Goal: Information Seeking & Learning: Learn about a topic

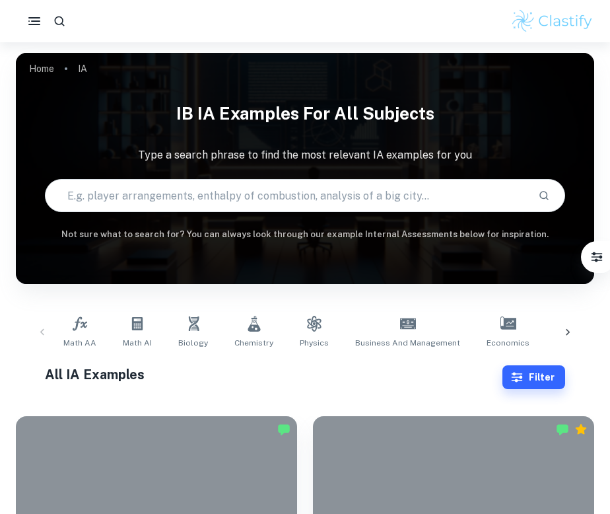
click at [178, 200] on input "text" at bounding box center [287, 195] width 482 height 37
type input "BUSINESS ON SUSTAINABILITY AND PROFITABILITY"
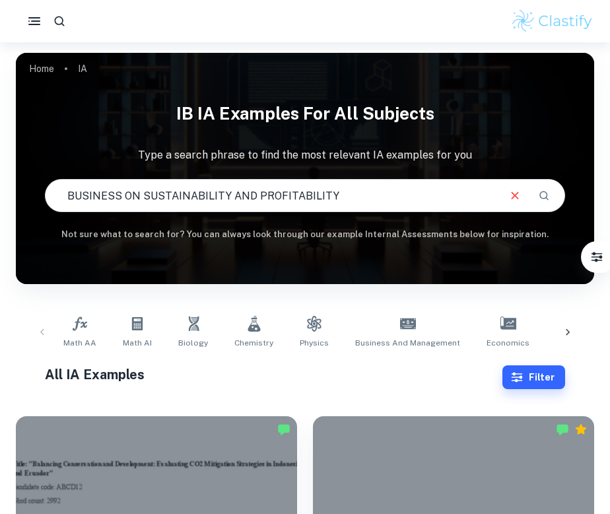
click at [544, 195] on icon "Search" at bounding box center [544, 196] width 12 height 12
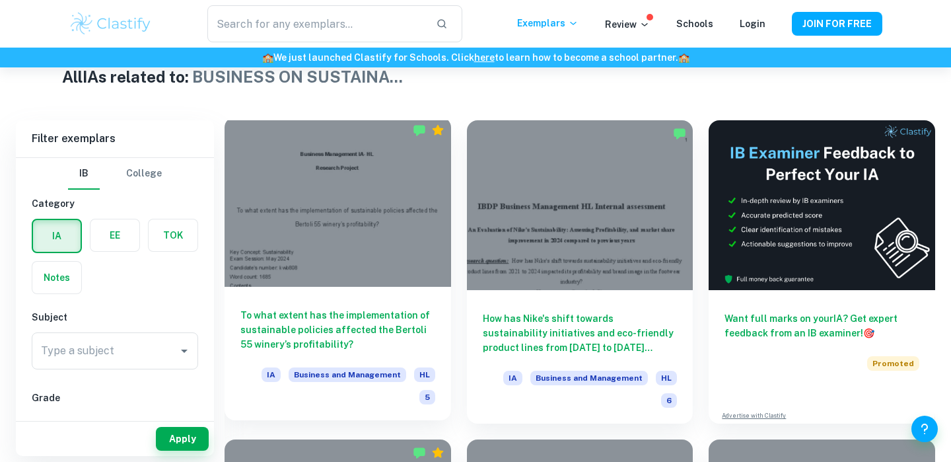
scroll to position [747, 0]
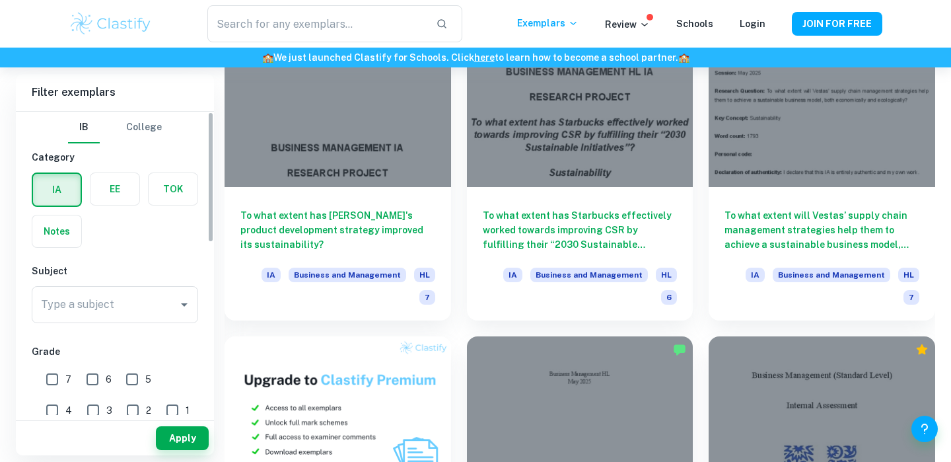
click at [54, 378] on input "7" at bounding box center [52, 379] width 26 height 26
checkbox input "true"
click at [88, 380] on input "6" at bounding box center [92, 379] width 26 height 26
checkbox input "true"
click at [187, 439] on button "Apply" at bounding box center [182, 438] width 53 height 24
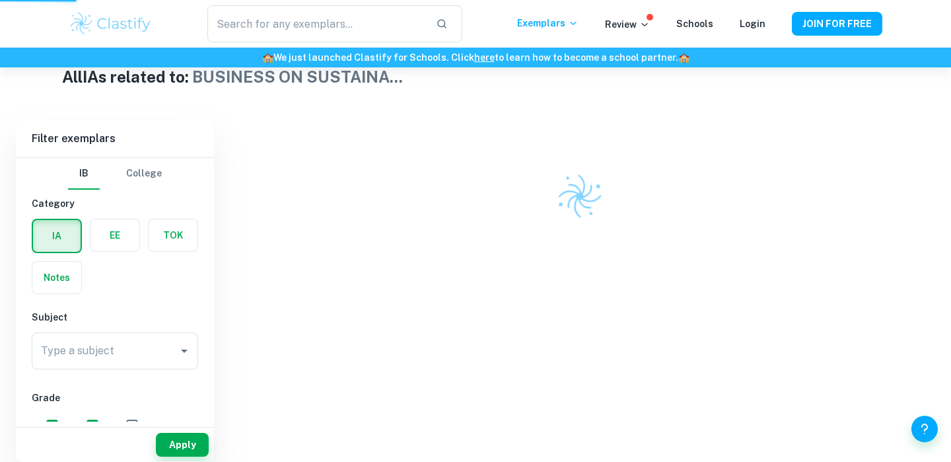
scroll to position [318, 0]
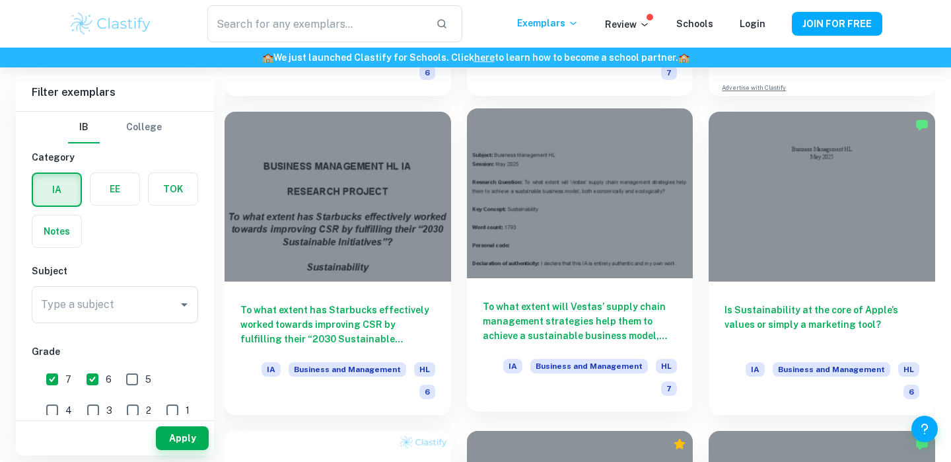
scroll to position [651, 0]
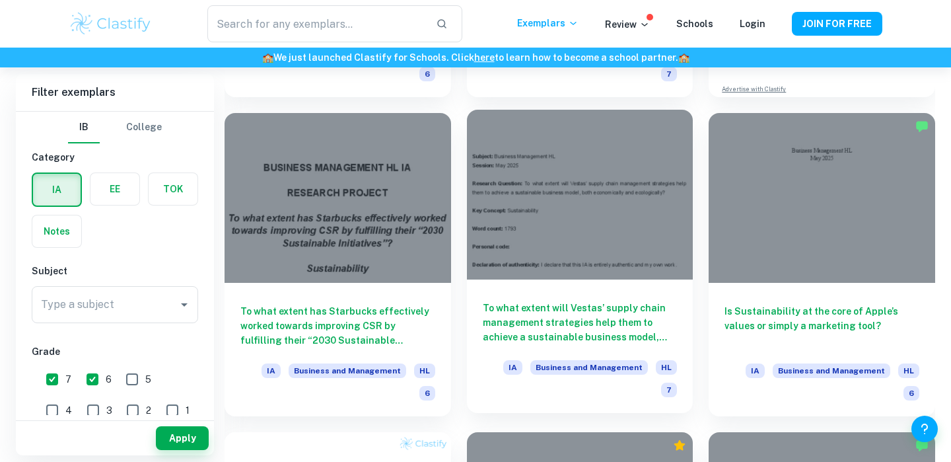
click at [573, 203] on div at bounding box center [580, 195] width 227 height 170
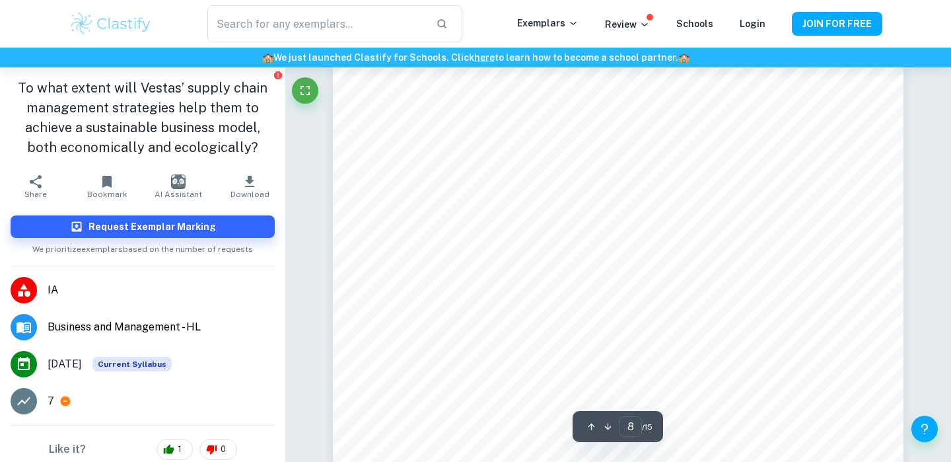
scroll to position [6192, 0]
type input "5"
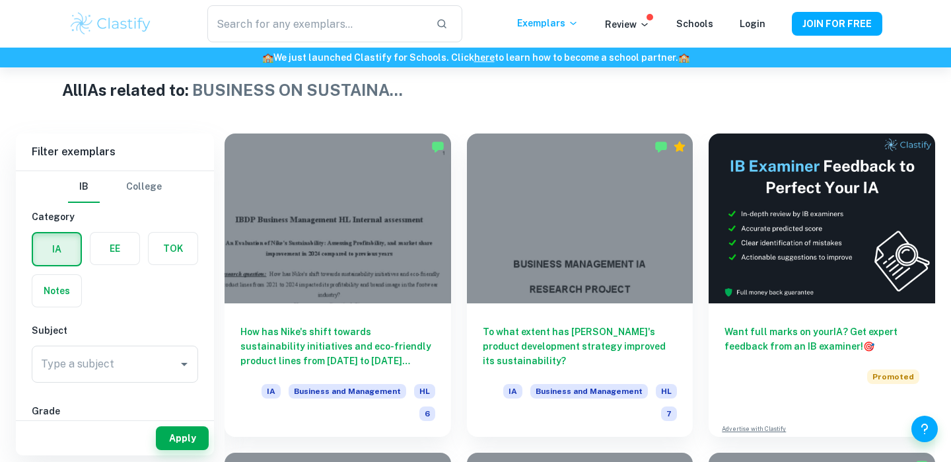
scroll to position [326, 0]
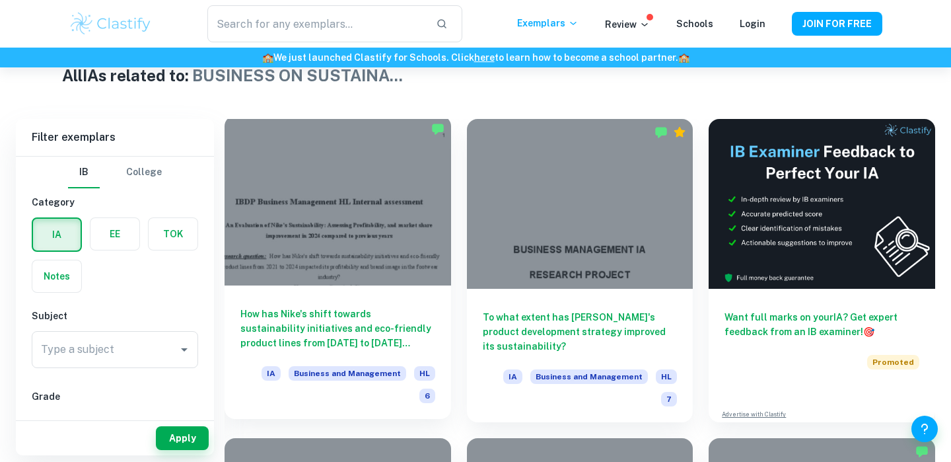
click at [386, 227] on div at bounding box center [338, 201] width 227 height 170
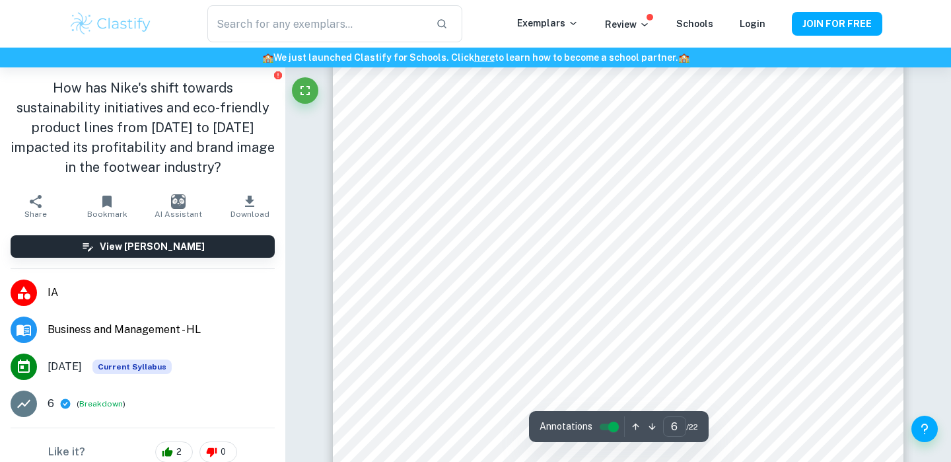
scroll to position [4120, 0]
type input "11"
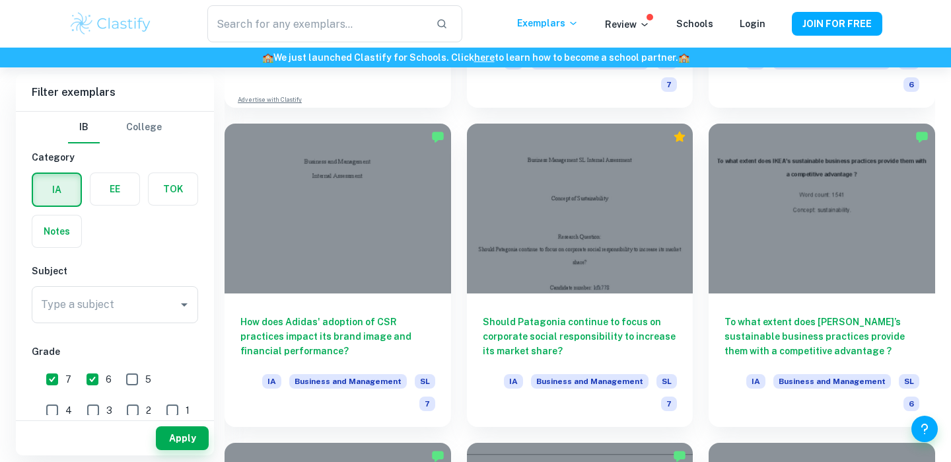
scroll to position [1336, 0]
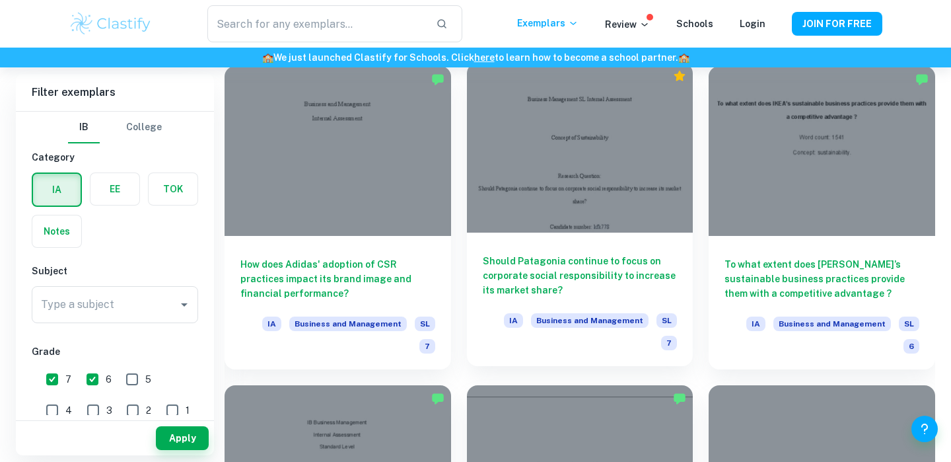
click at [596, 232] on div "Should Patagonia continue to focus on corporate social responsibility to increa…" at bounding box center [580, 298] width 227 height 133
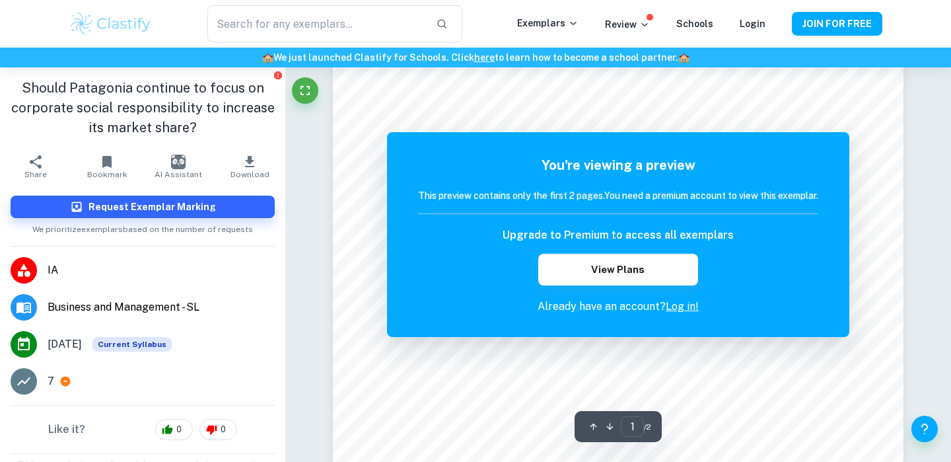
scroll to position [57, 0]
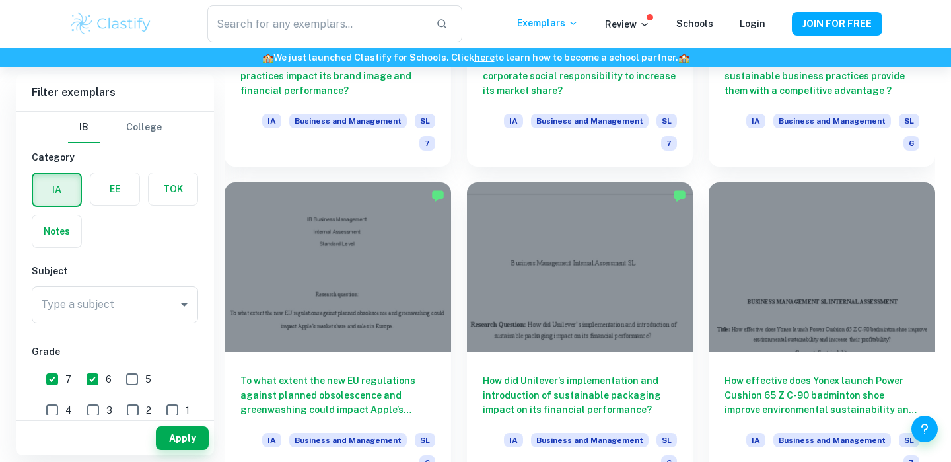
scroll to position [1546, 0]
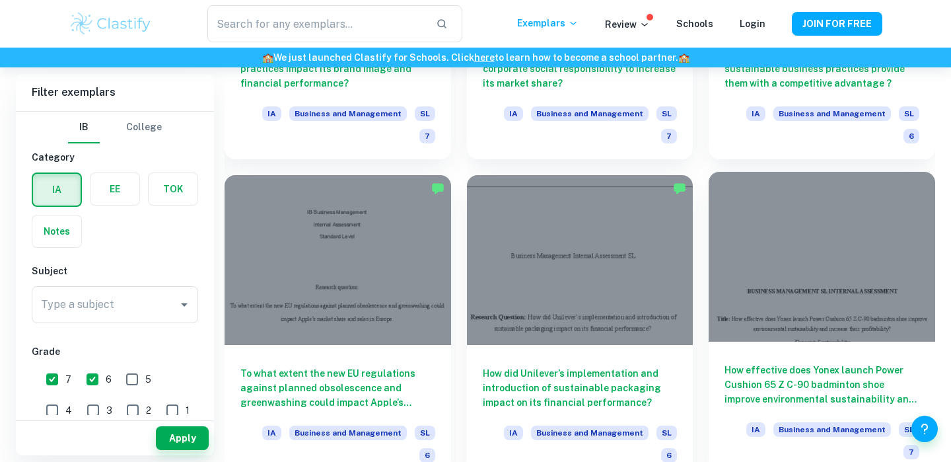
click at [610, 341] on div "How effective does Yonex launch Power Cushion 65 Z C-90 badminton shoe improve …" at bounding box center [822, 407] width 227 height 133
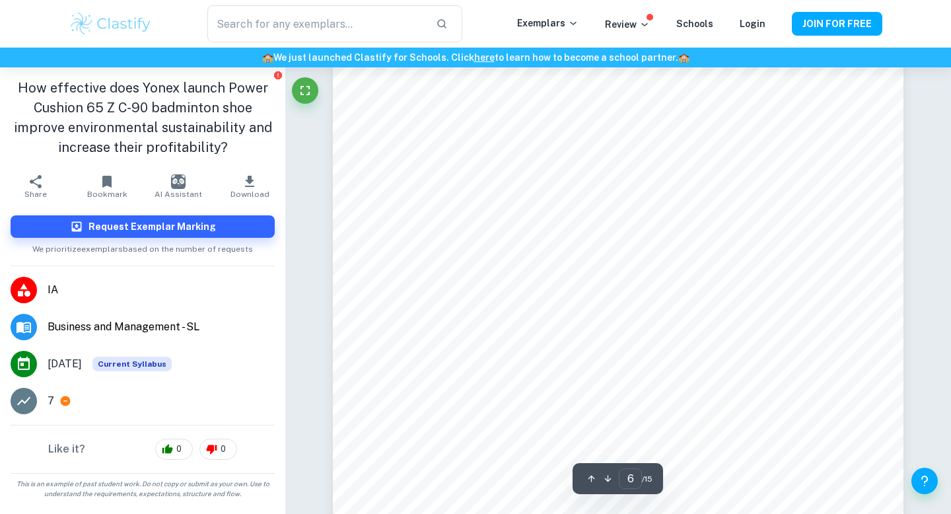
scroll to position [4305, 0]
type input "7"
click at [305, 96] on icon "Fullscreen" at bounding box center [305, 91] width 16 height 16
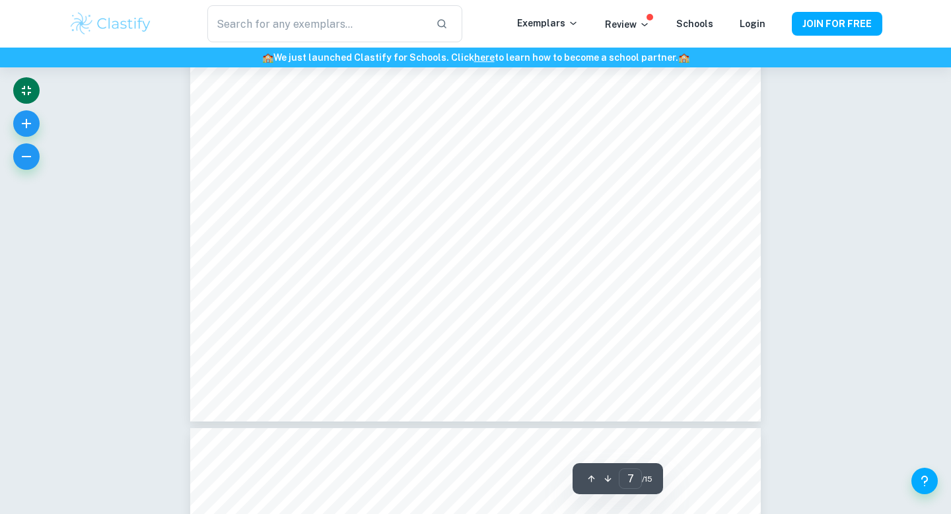
scroll to position [5571, 0]
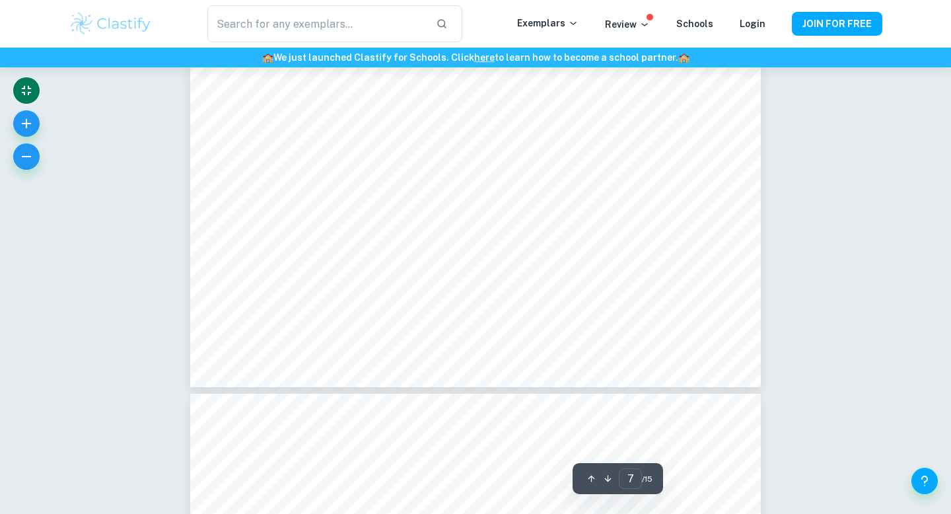
click at [610, 29] on p "Review" at bounding box center [627, 24] width 45 height 15
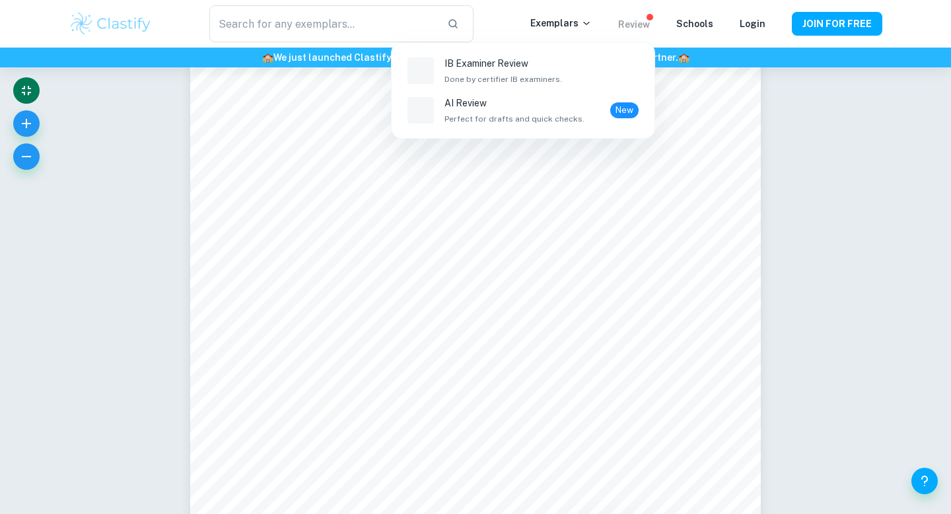
click at [592, 186] on div at bounding box center [475, 257] width 951 height 514
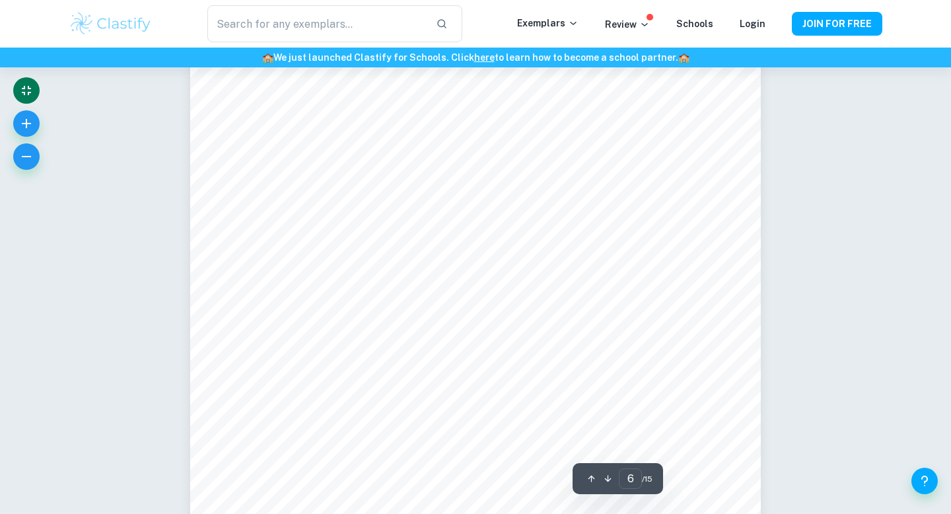
scroll to position [4565, 0]
click at [28, 155] on icon "button" at bounding box center [26, 157] width 16 height 16
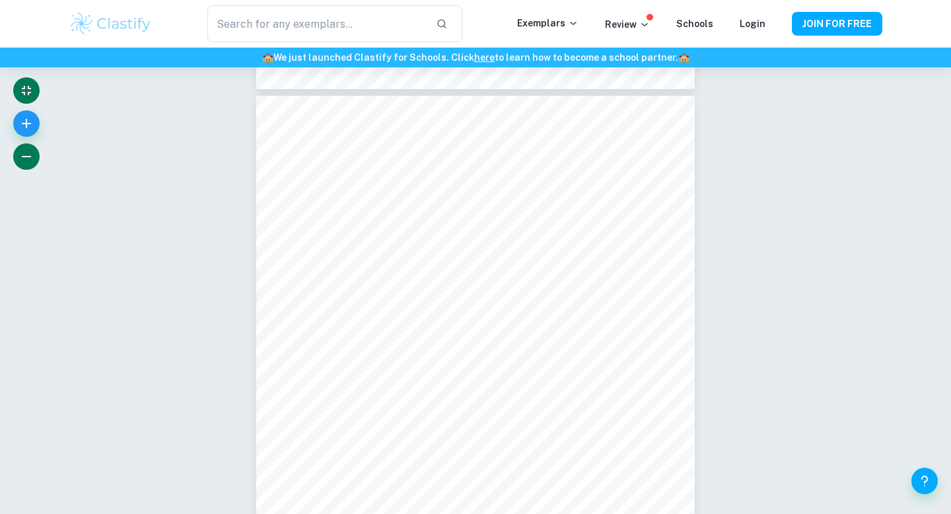
click at [28, 155] on icon "button" at bounding box center [26, 157] width 16 height 16
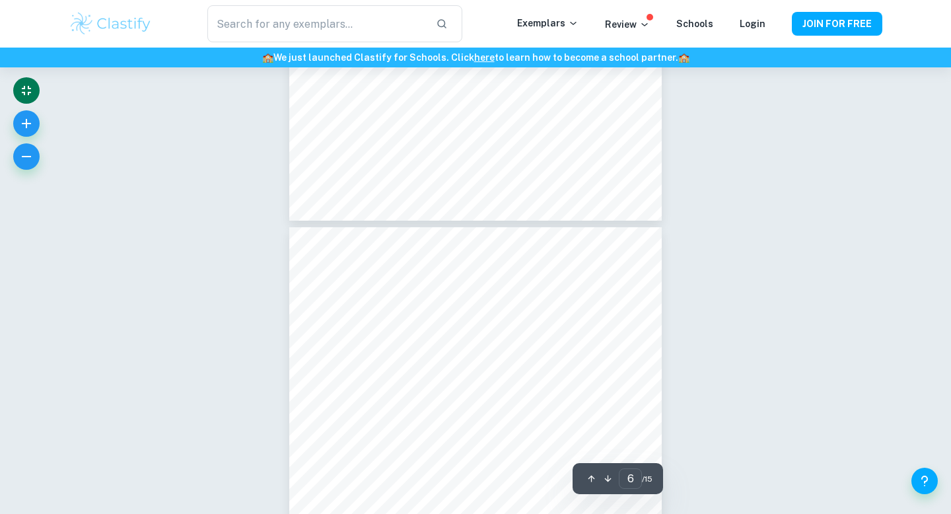
scroll to position [2712, 0]
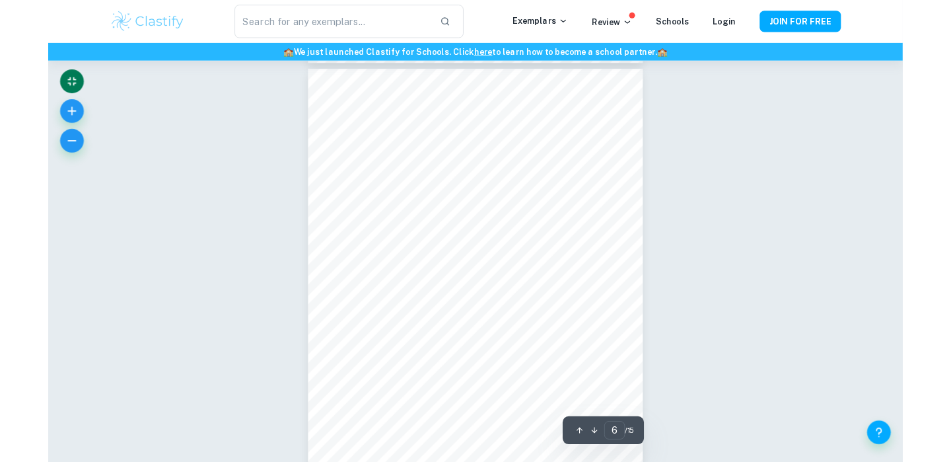
scroll to position [2858, 0]
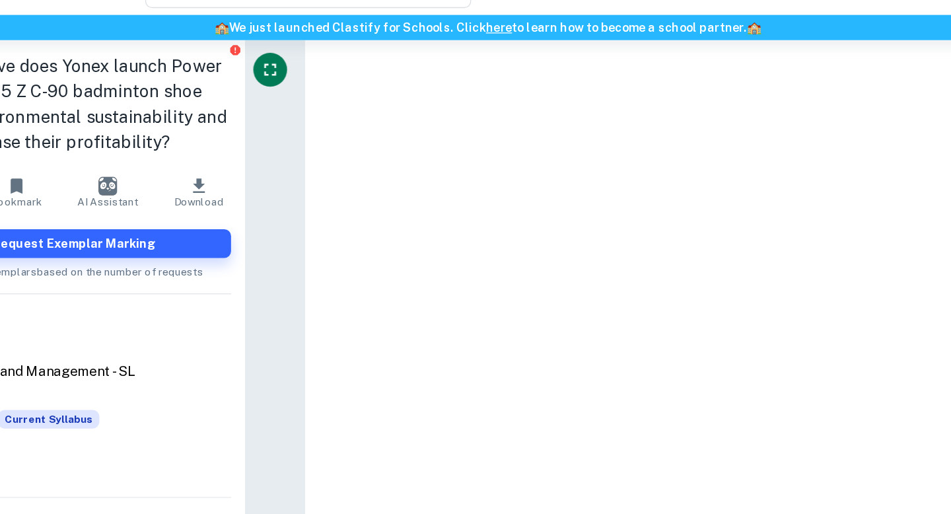
type input "4"
